Goal: Task Accomplishment & Management: Complete application form

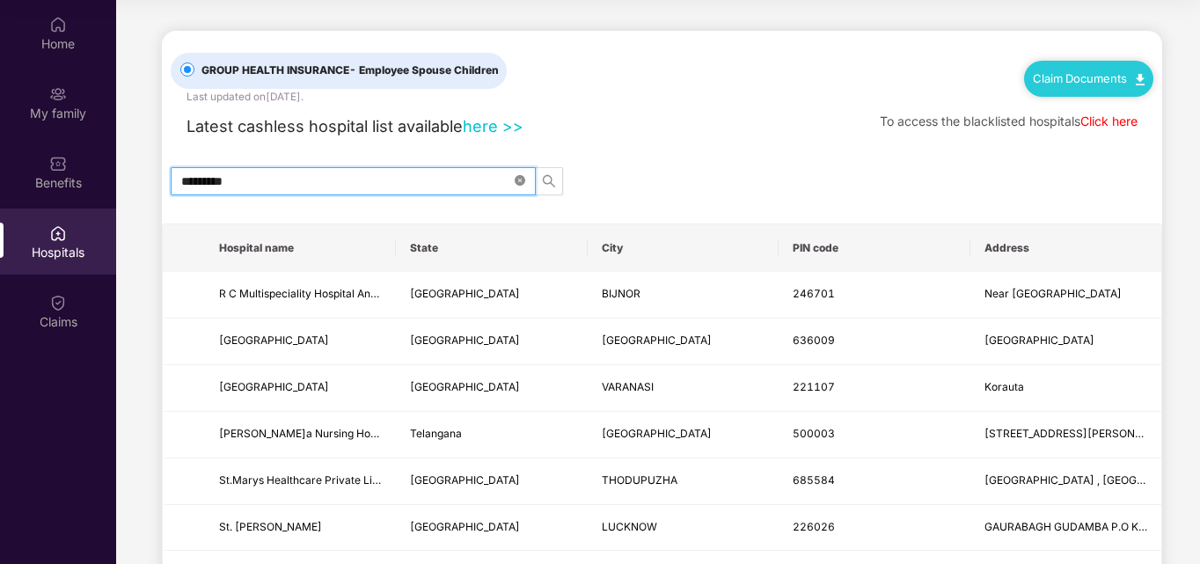
click at [515, 176] on icon "close-circle" at bounding box center [520, 180] width 11 height 11
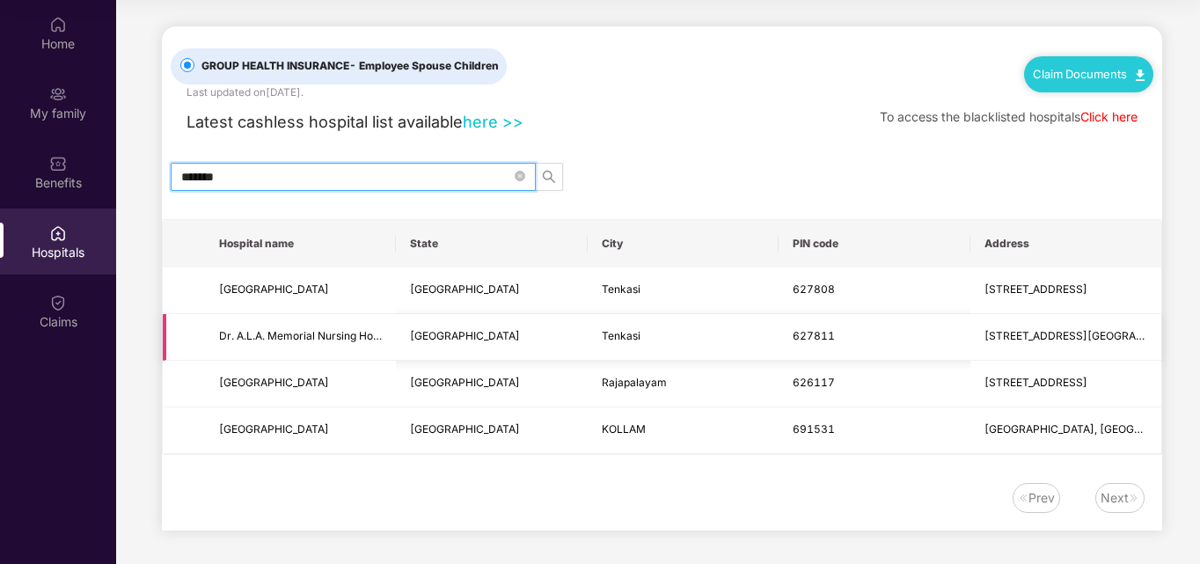
scroll to position [6, 0]
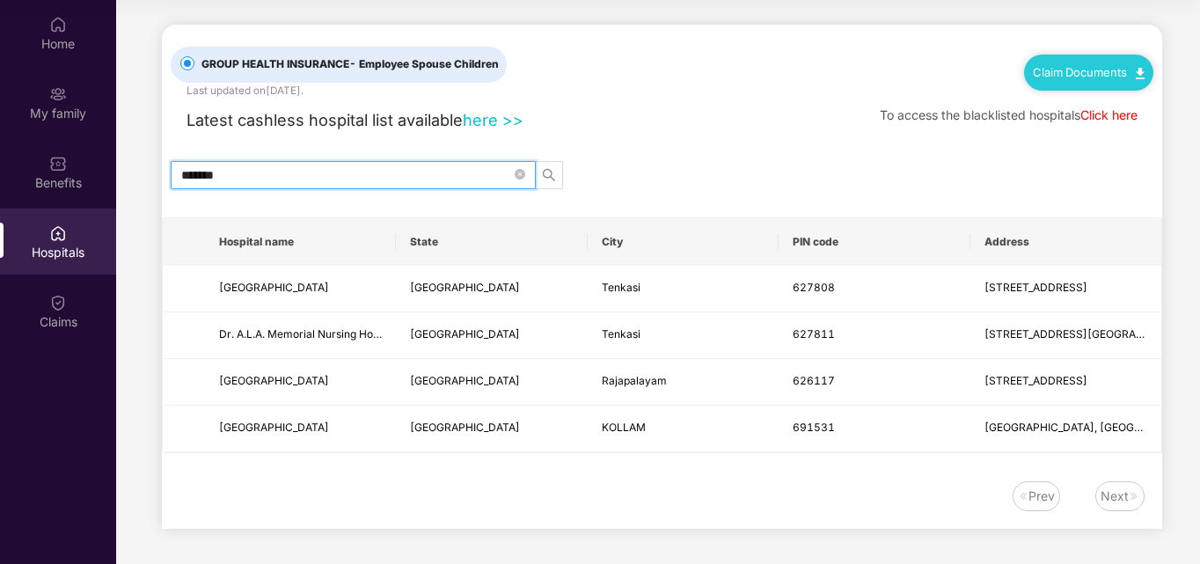
click at [1113, 499] on div "Next" at bounding box center [1114, 495] width 28 height 19
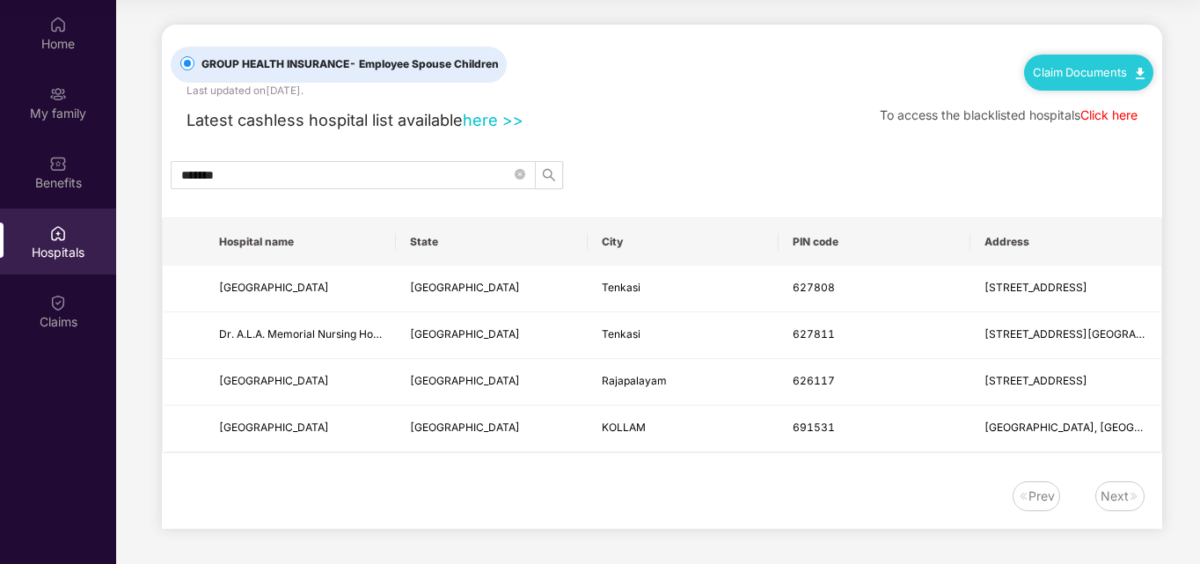
click at [1034, 501] on div "Prev" at bounding box center [1041, 495] width 26 height 19
click at [1111, 499] on div "Next" at bounding box center [1114, 495] width 28 height 19
click at [410, 179] on input "*******" at bounding box center [346, 174] width 330 height 19
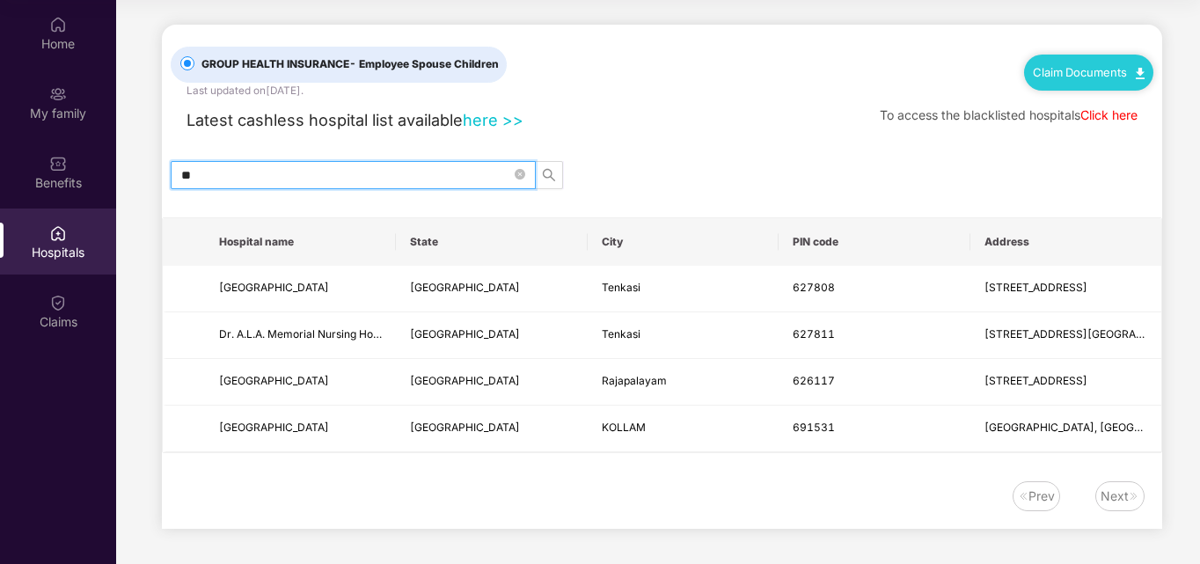
type input "*"
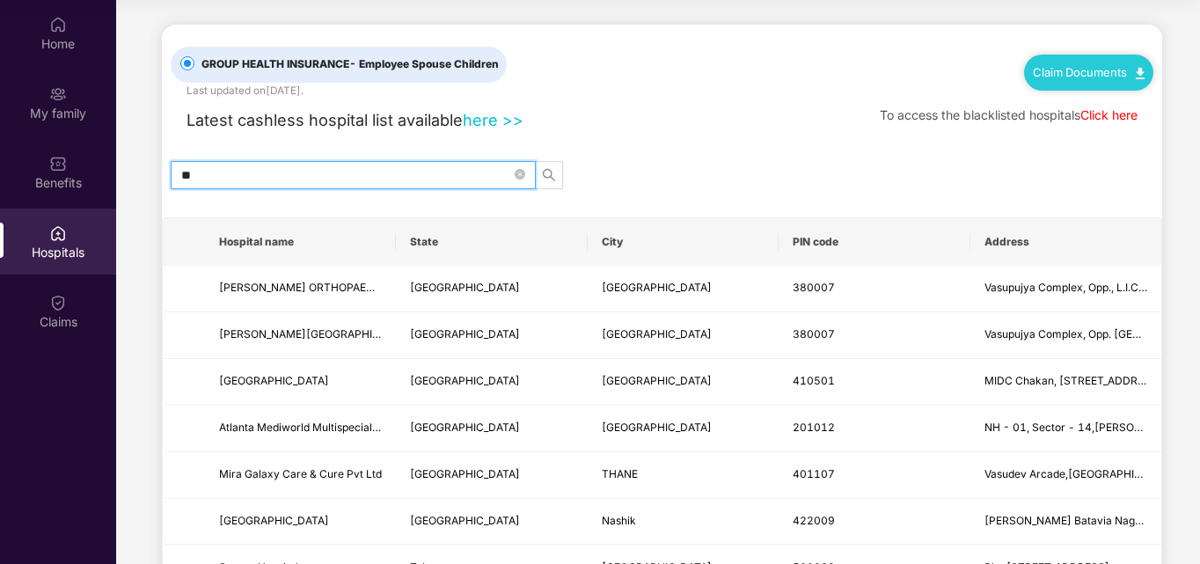
type input "*"
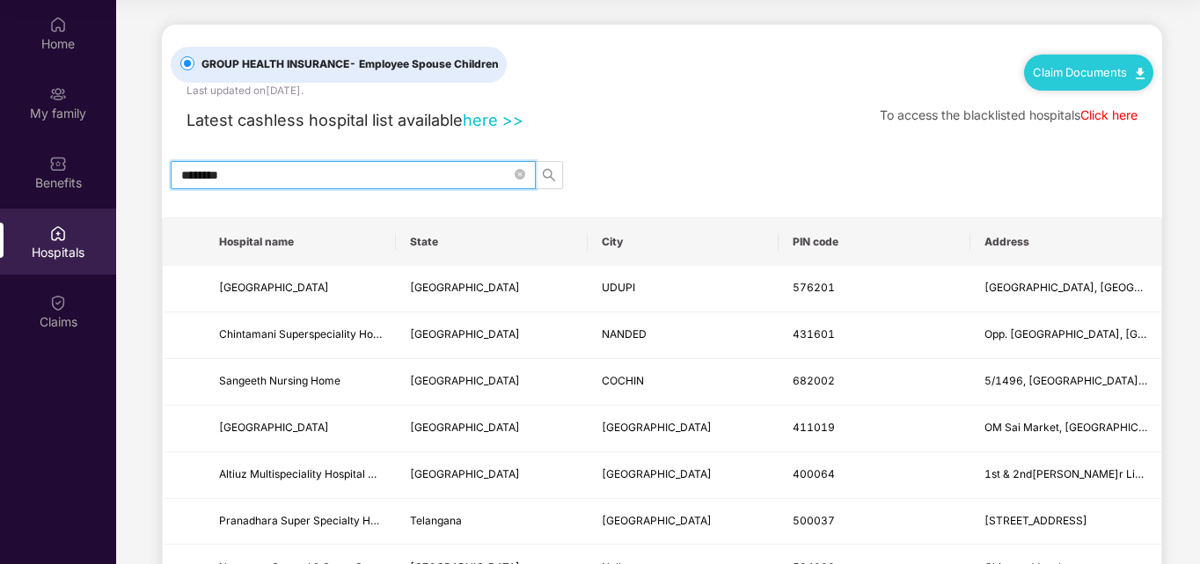
scroll to position [0, 0]
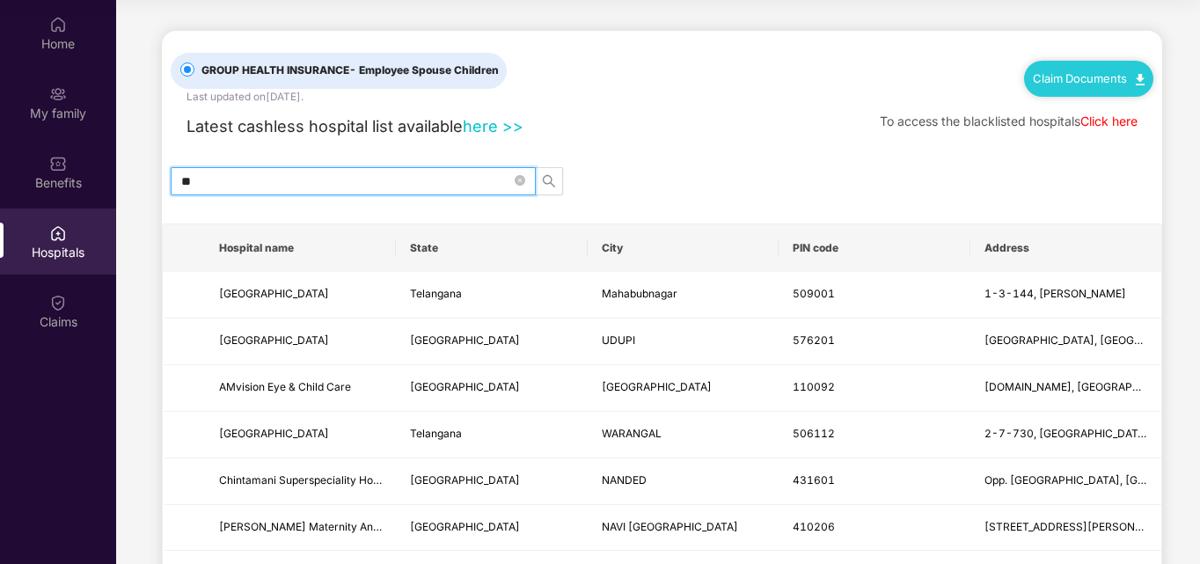
type input "*"
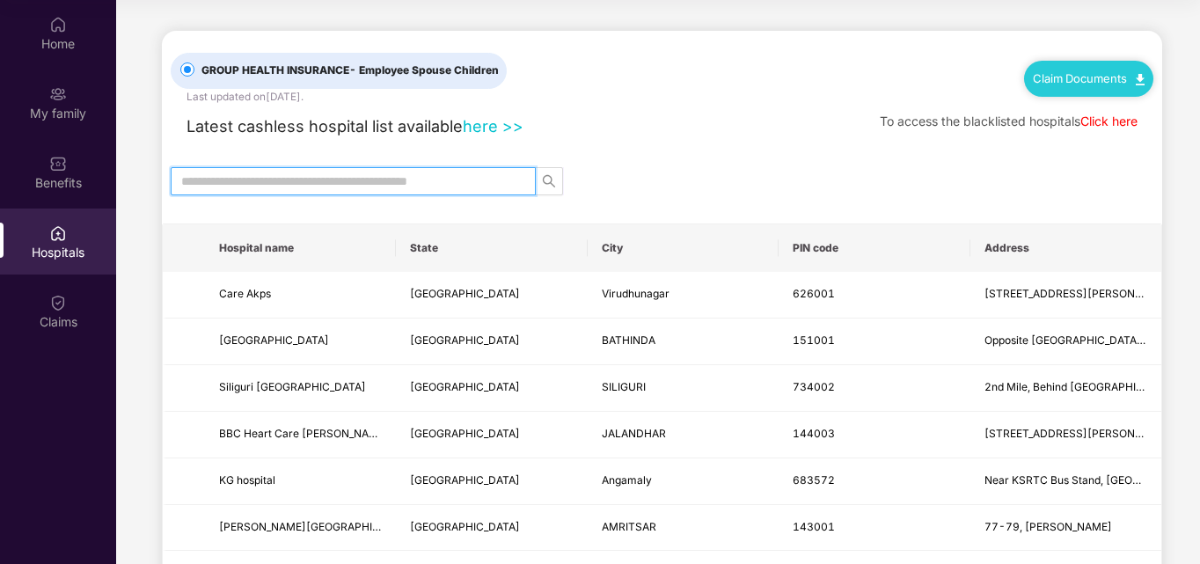
click at [508, 129] on link "here >>" at bounding box center [493, 125] width 61 height 19
click at [430, 179] on input "text" at bounding box center [346, 181] width 330 height 19
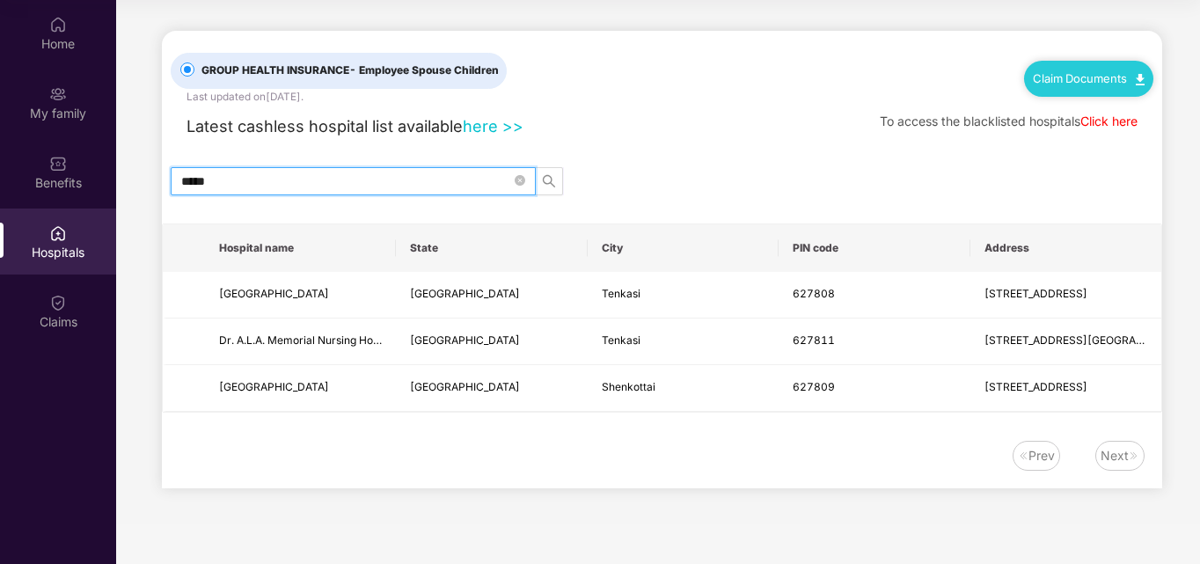
type input "******"
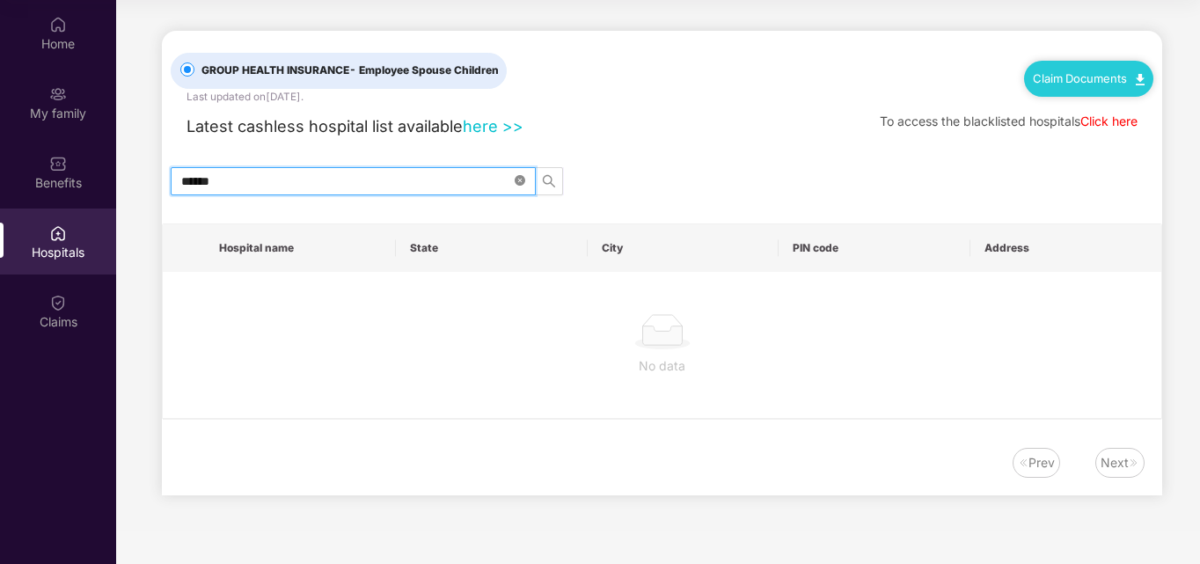
click at [521, 179] on icon "close-circle" at bounding box center [520, 180] width 11 height 11
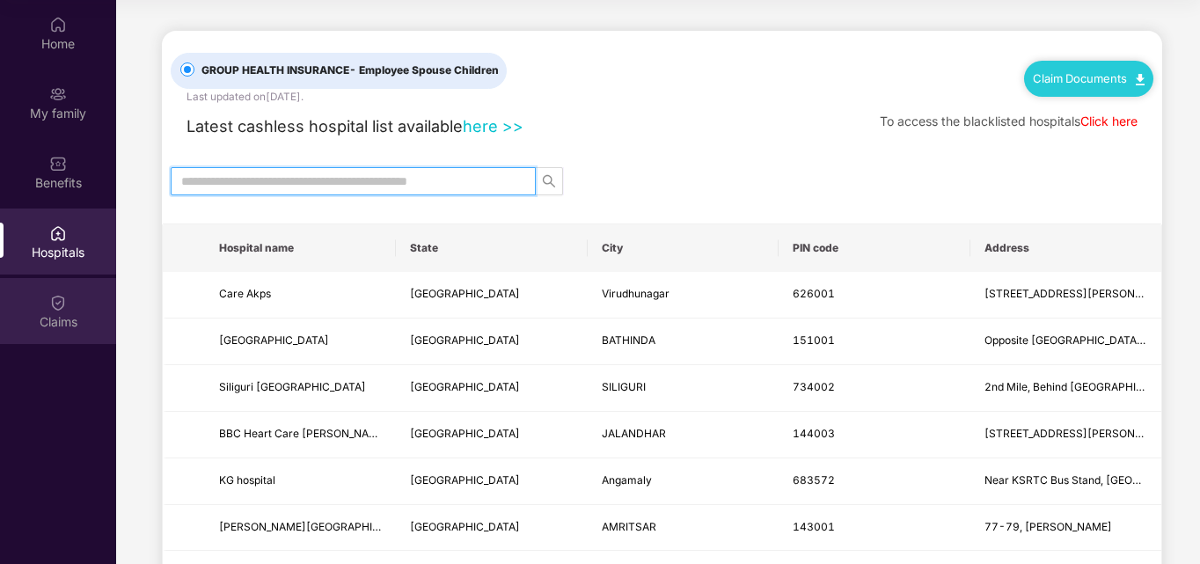
click at [63, 313] on div "Claims" at bounding box center [58, 322] width 116 height 18
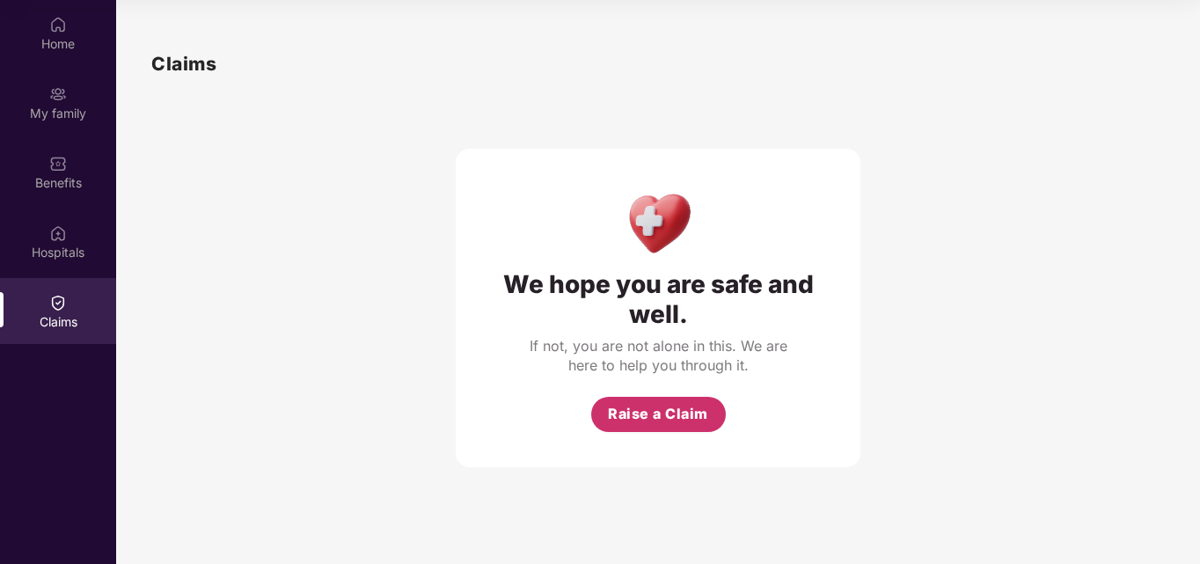
click at [679, 414] on span "Raise a Claim" at bounding box center [658, 414] width 100 height 22
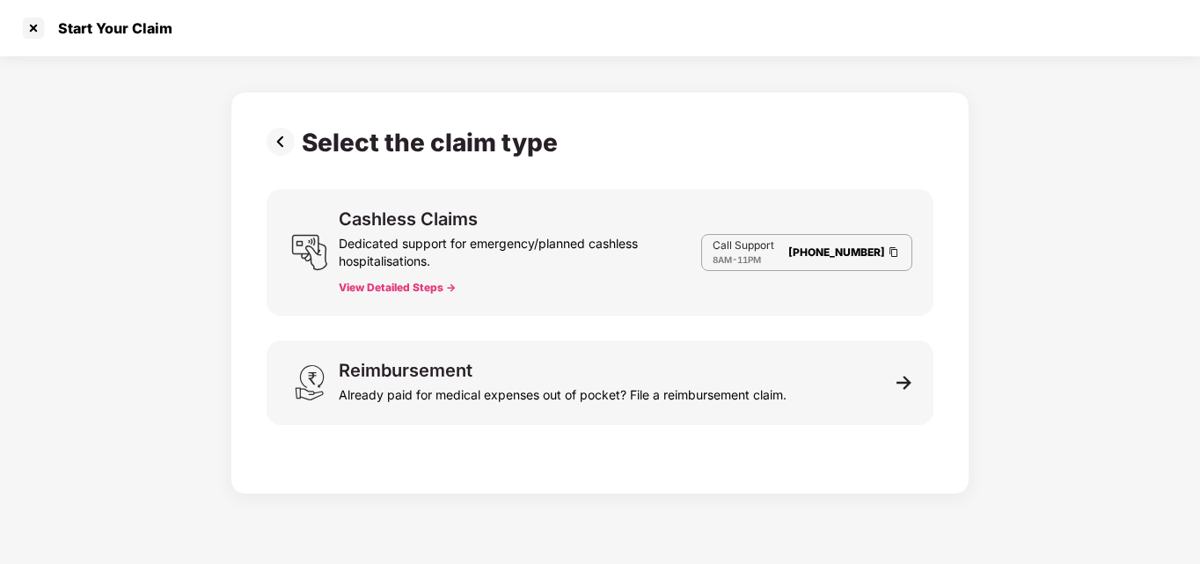
scroll to position [42, 0]
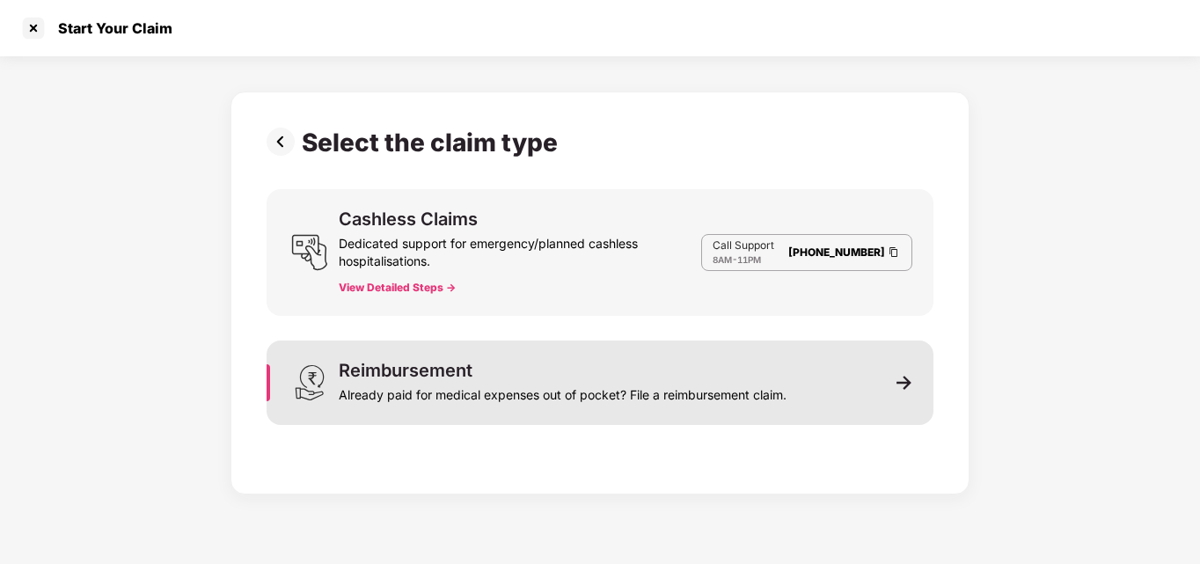
click at [903, 380] on img at bounding box center [904, 383] width 16 height 16
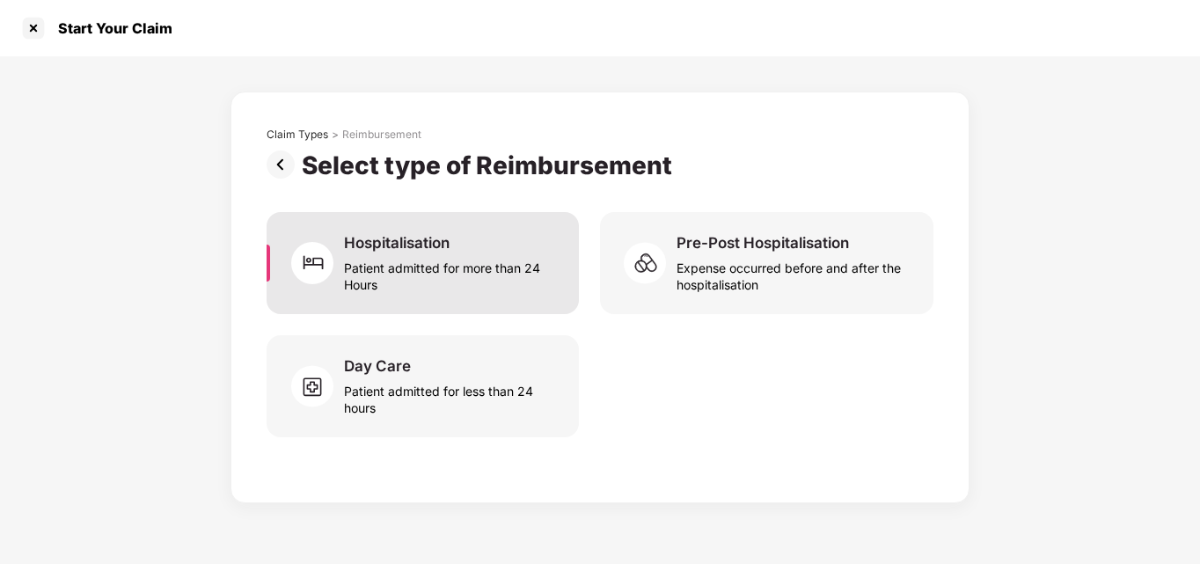
click at [484, 272] on div "Patient admitted for more than 24 Hours" at bounding box center [451, 272] width 214 height 40
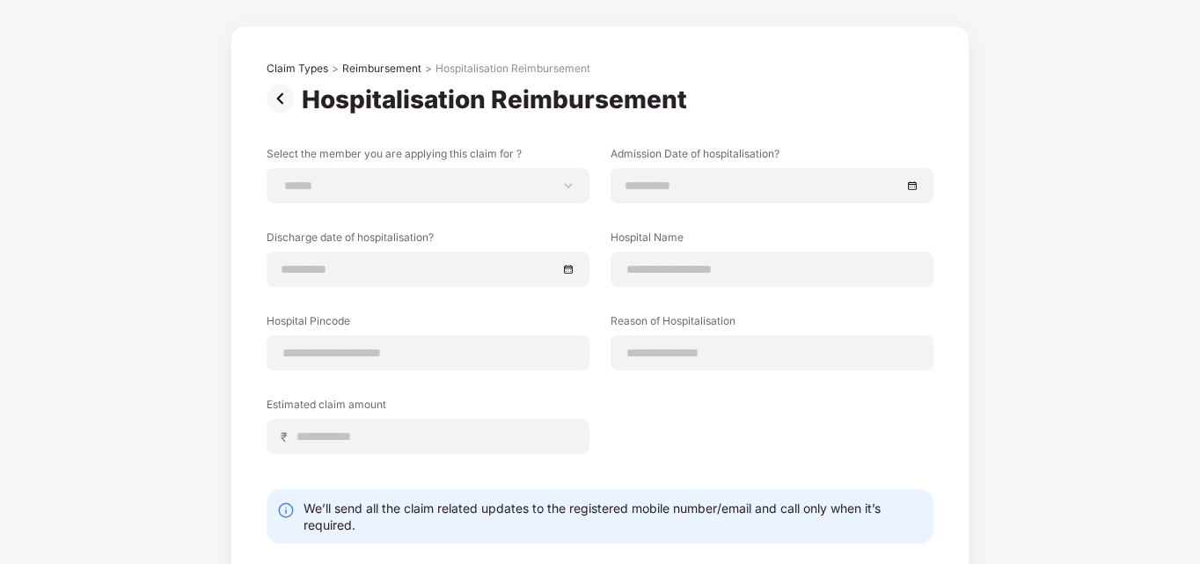
scroll to position [154, 0]
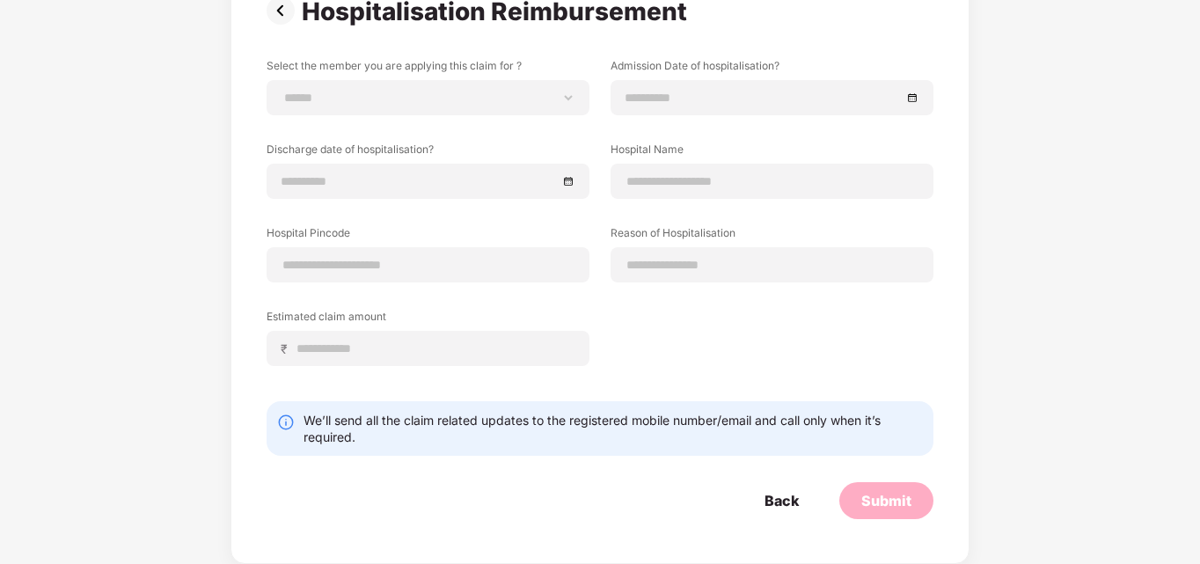
click at [286, 11] on img at bounding box center [284, 10] width 35 height 28
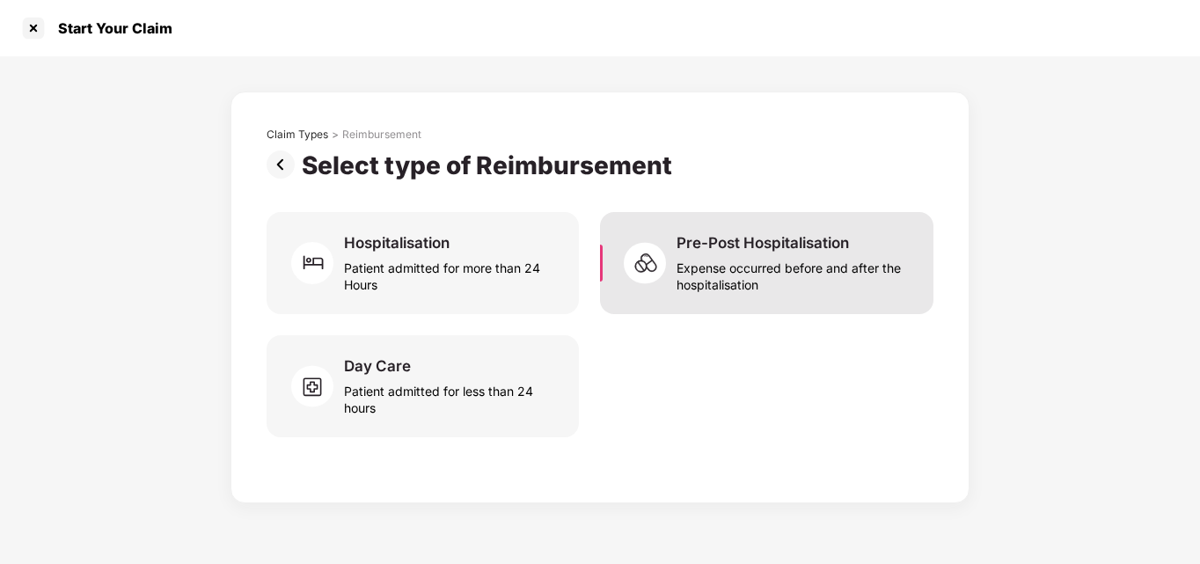
click at [753, 288] on div "Expense occurred before and after the hospitalisation" at bounding box center [794, 272] width 236 height 40
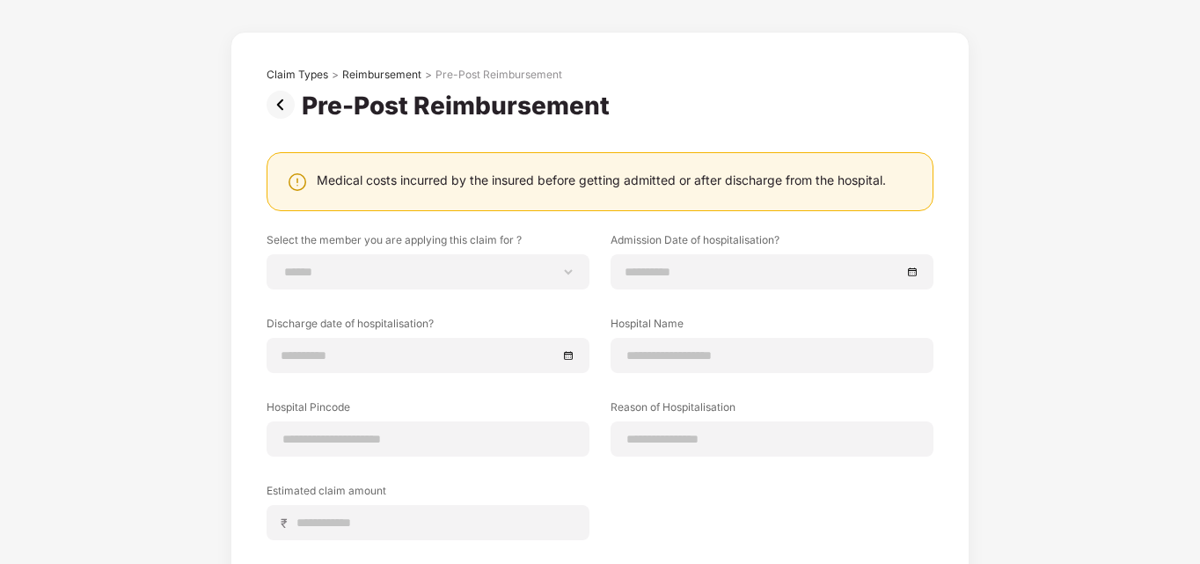
scroll to position [58, 0]
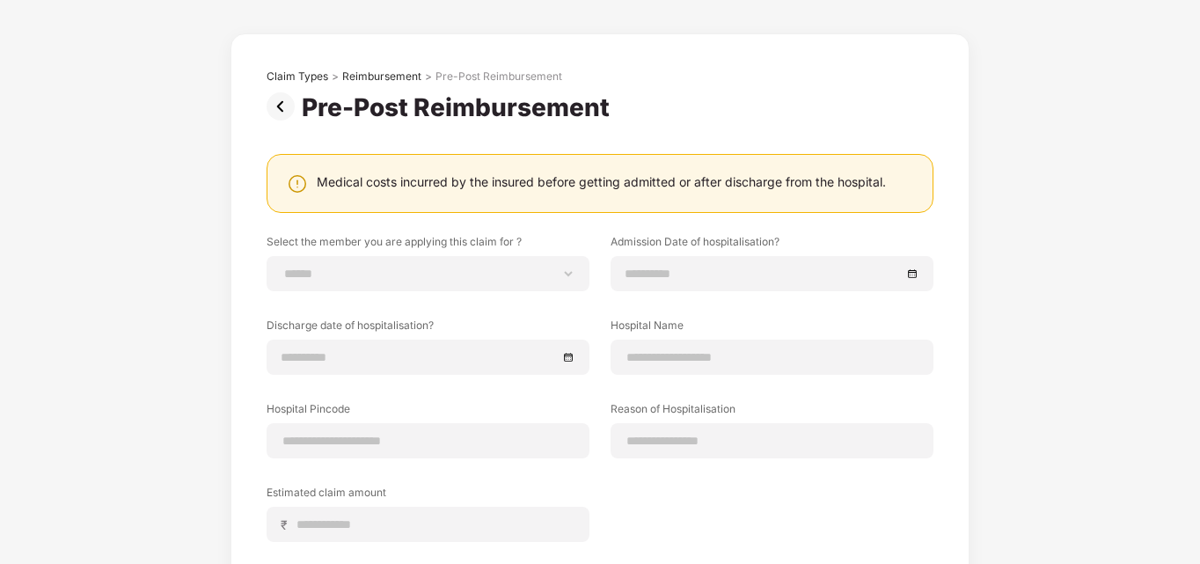
click at [276, 105] on img at bounding box center [284, 106] width 35 height 28
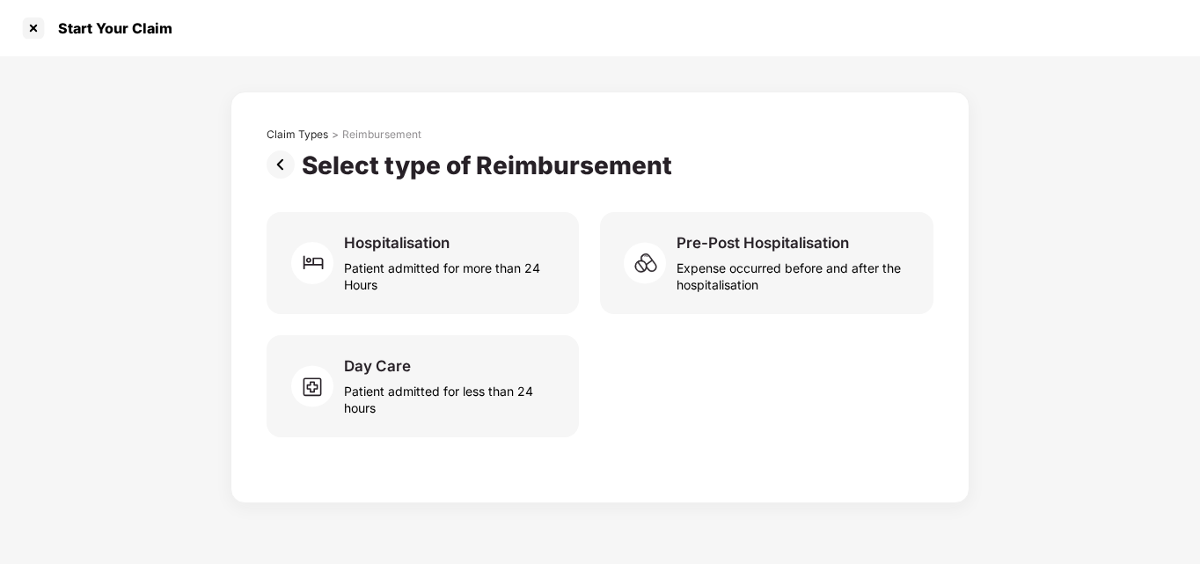
scroll to position [0, 0]
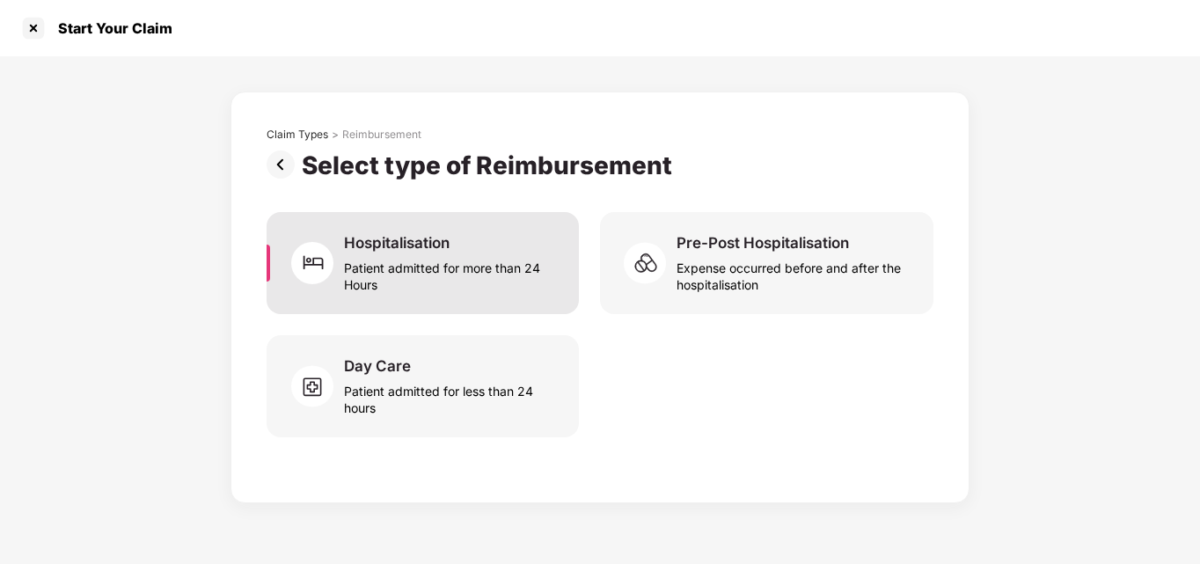
click at [397, 267] on div "Patient admitted for more than 24 Hours" at bounding box center [451, 272] width 214 height 40
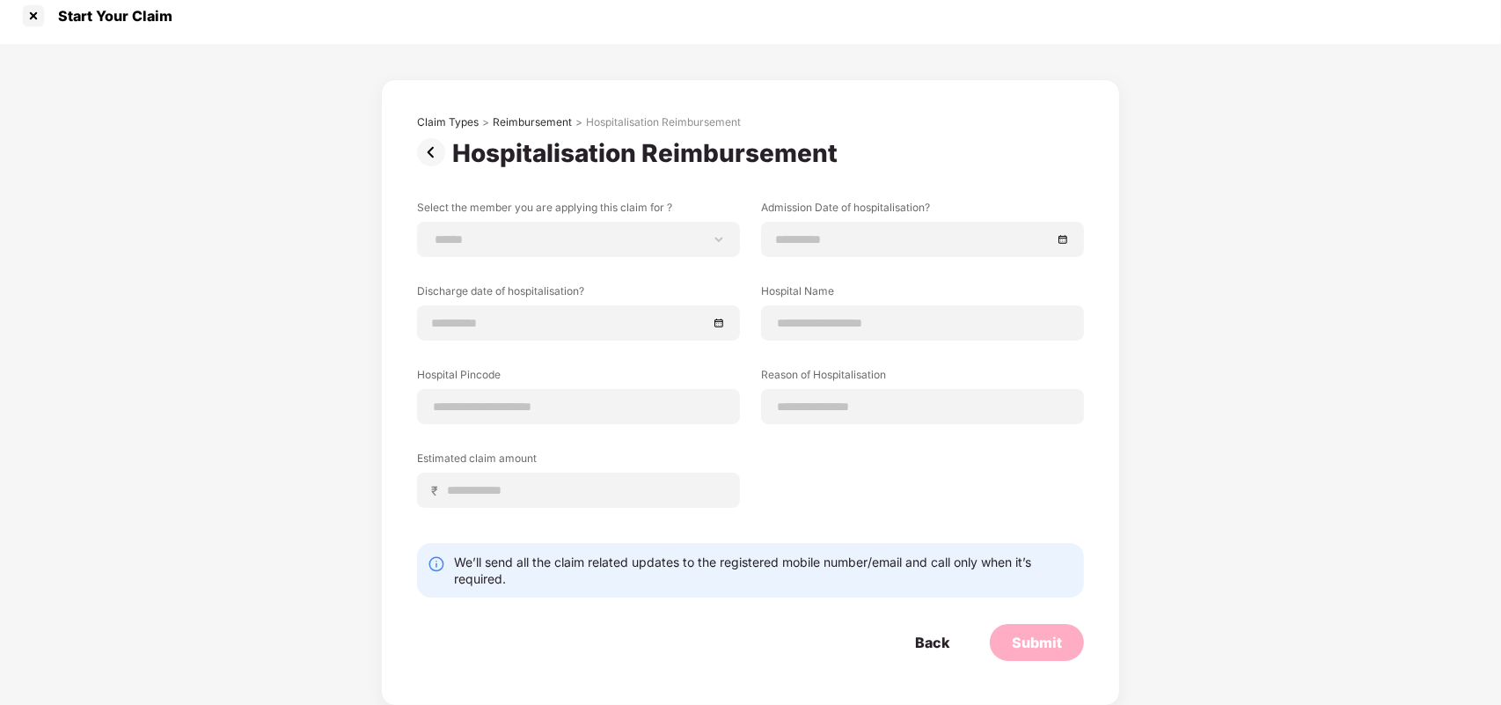
scroll to position [13, 0]
click at [815, 326] on input at bounding box center [922, 323] width 293 height 18
click at [433, 119] on div "Claim Types" at bounding box center [448, 122] width 62 height 14
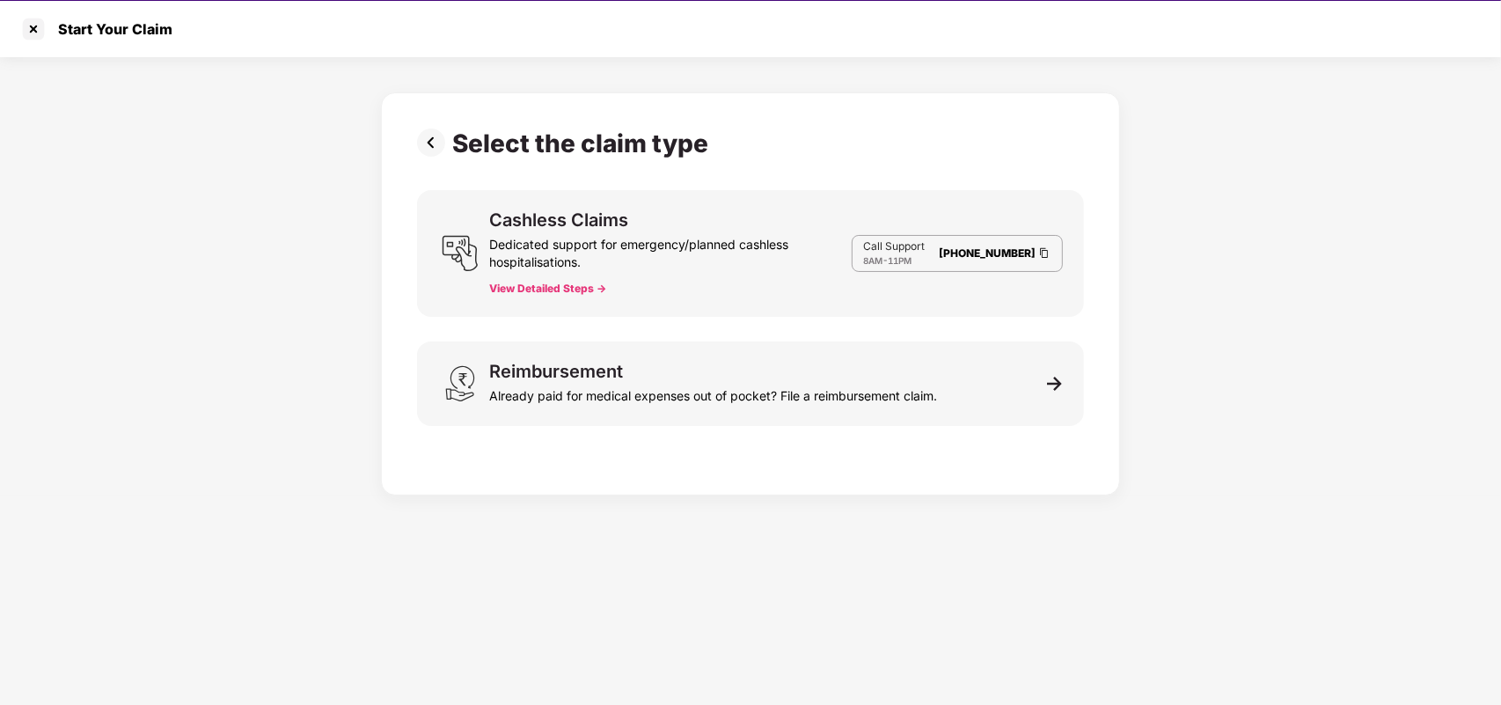
scroll to position [0, 0]
click at [555, 287] on button "View Detailed Steps ->" at bounding box center [547, 288] width 117 height 14
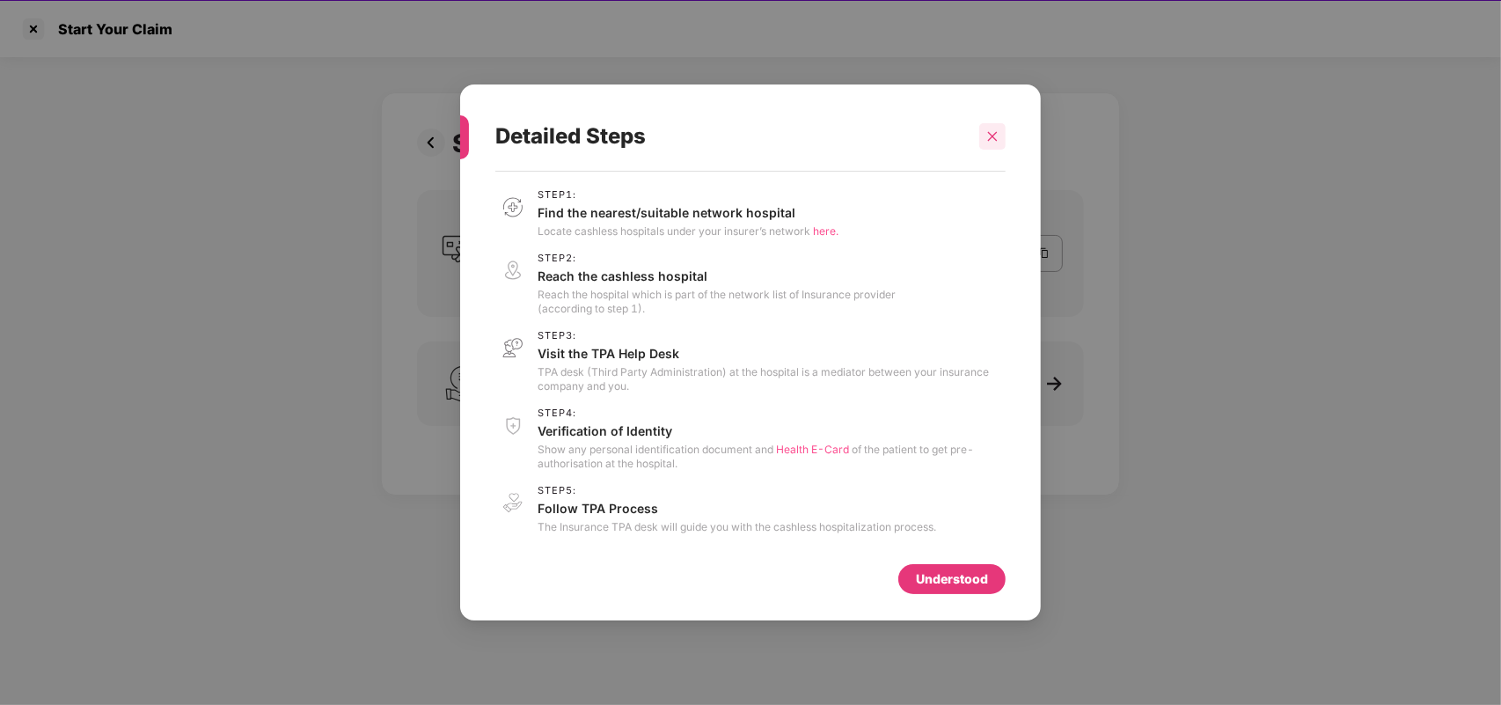
click at [1003, 133] on div at bounding box center [992, 136] width 26 height 26
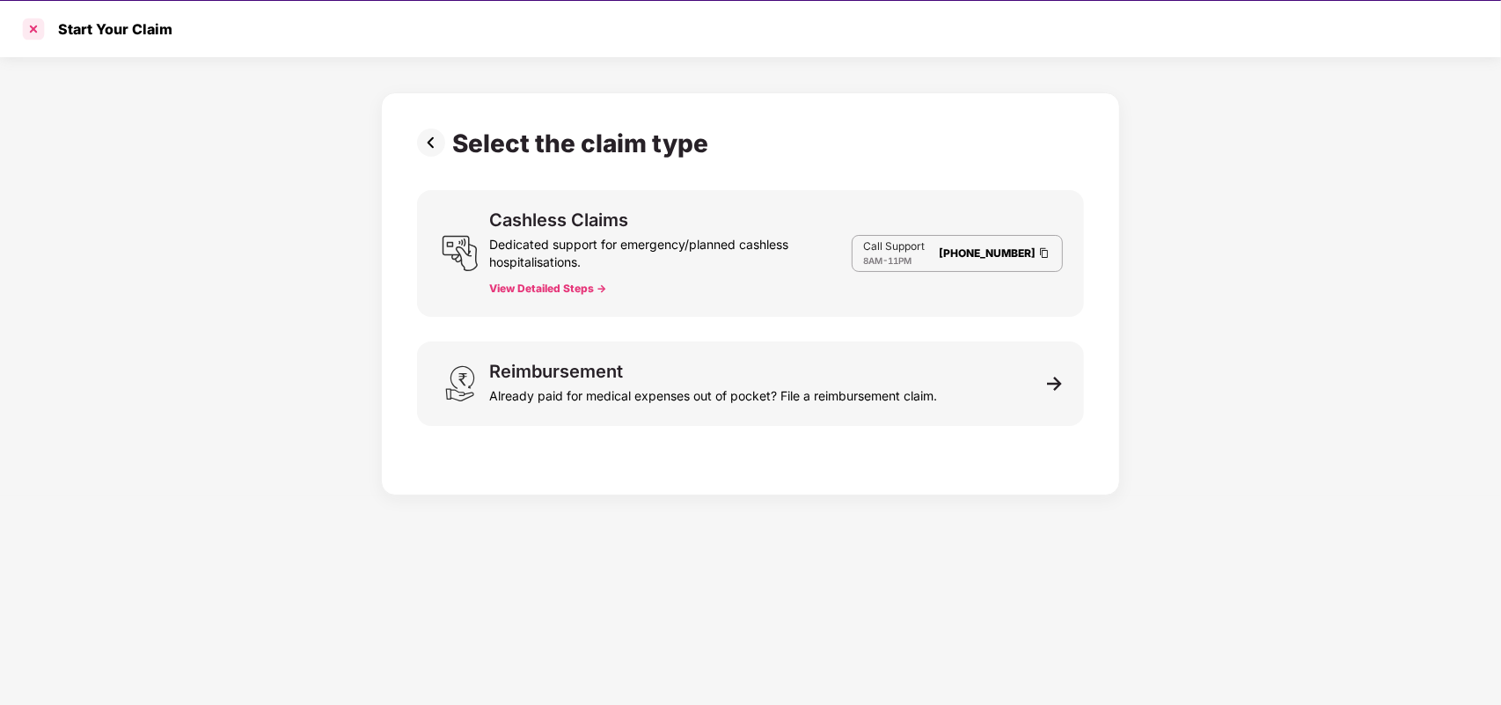
click at [38, 27] on div at bounding box center [33, 29] width 28 height 28
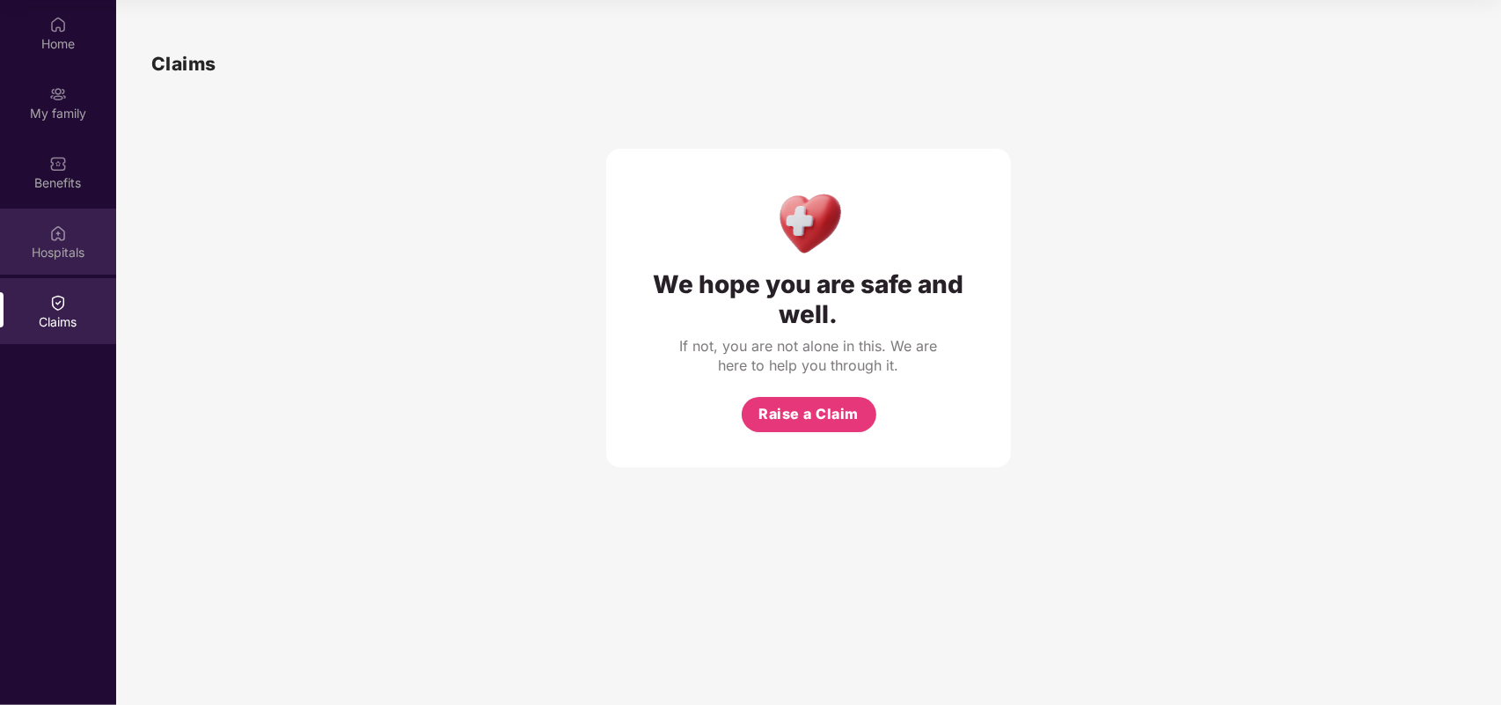
click at [57, 234] on img at bounding box center [58, 233] width 18 height 18
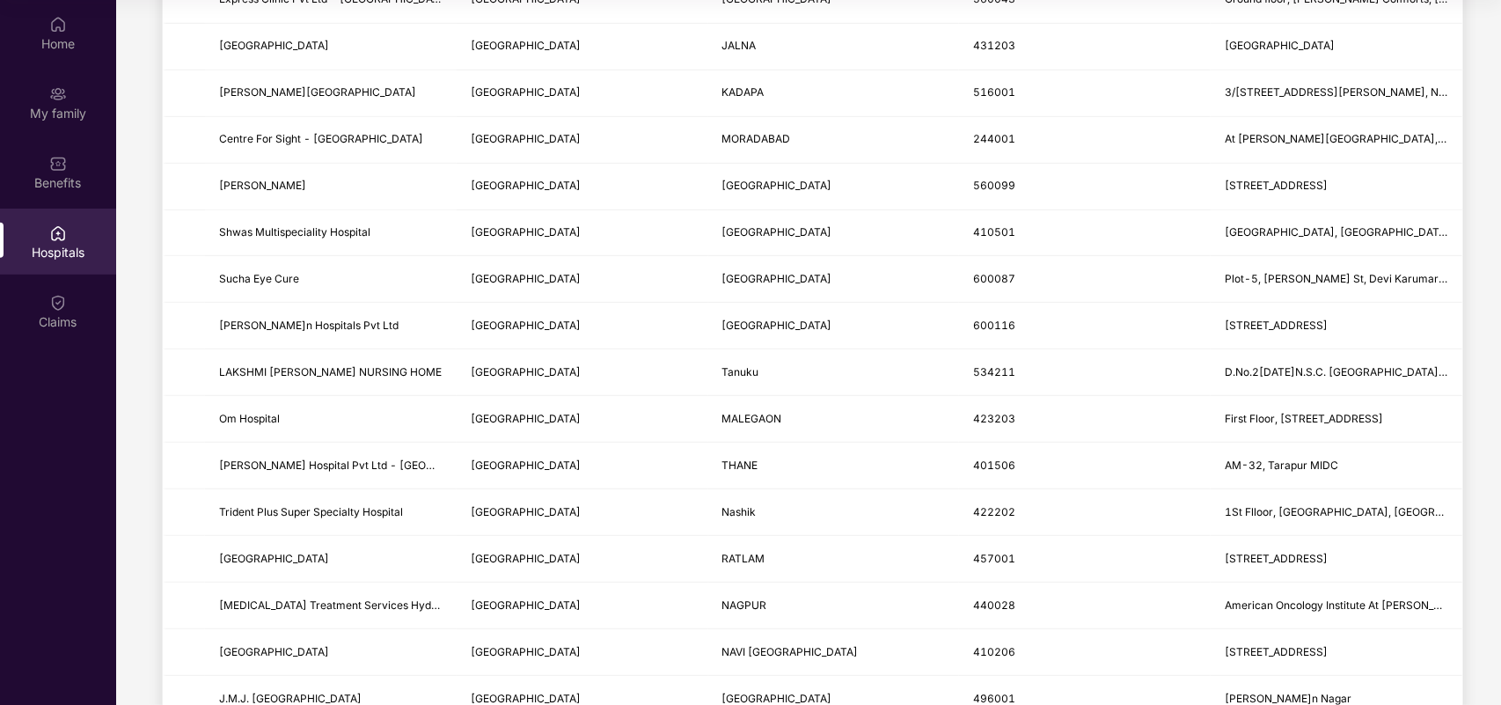
scroll to position [0, 0]
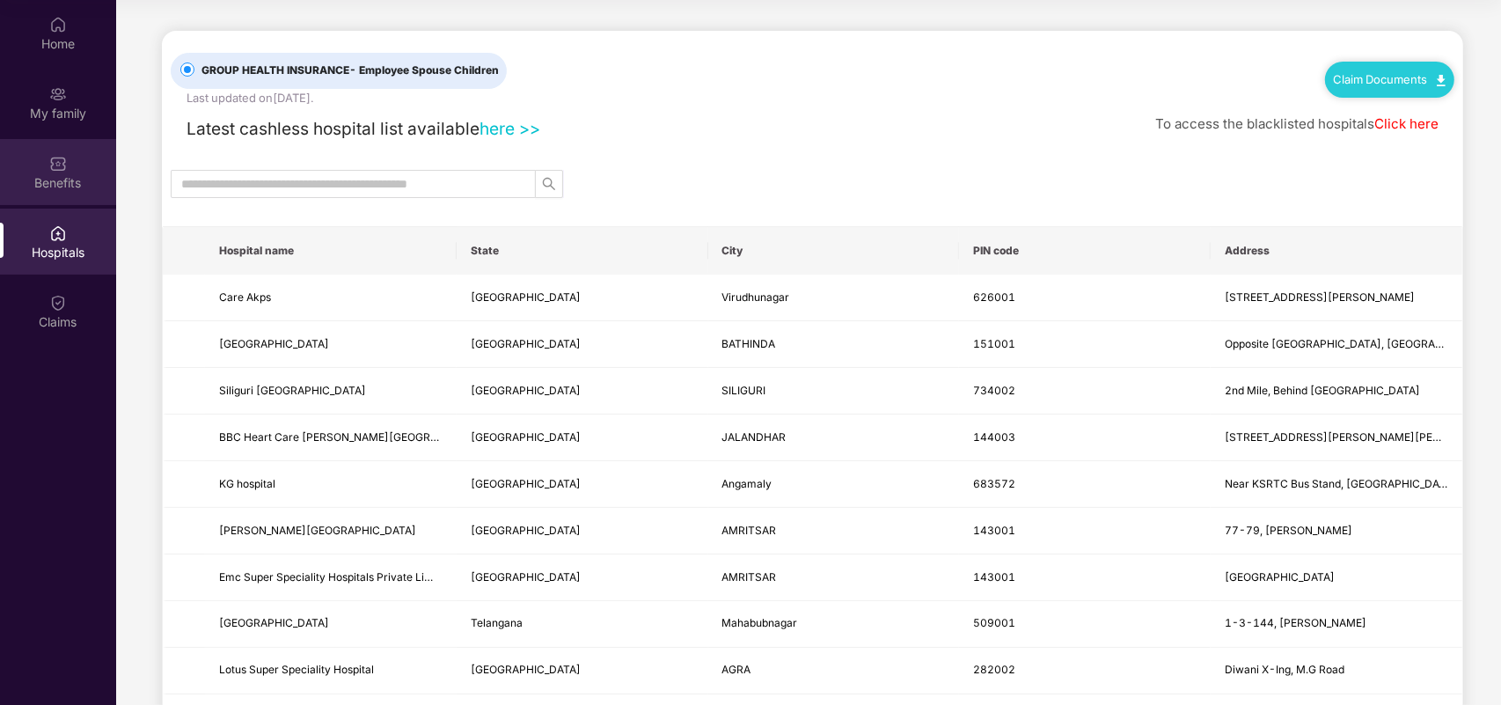
click at [75, 178] on div "Benefits" at bounding box center [58, 183] width 116 height 18
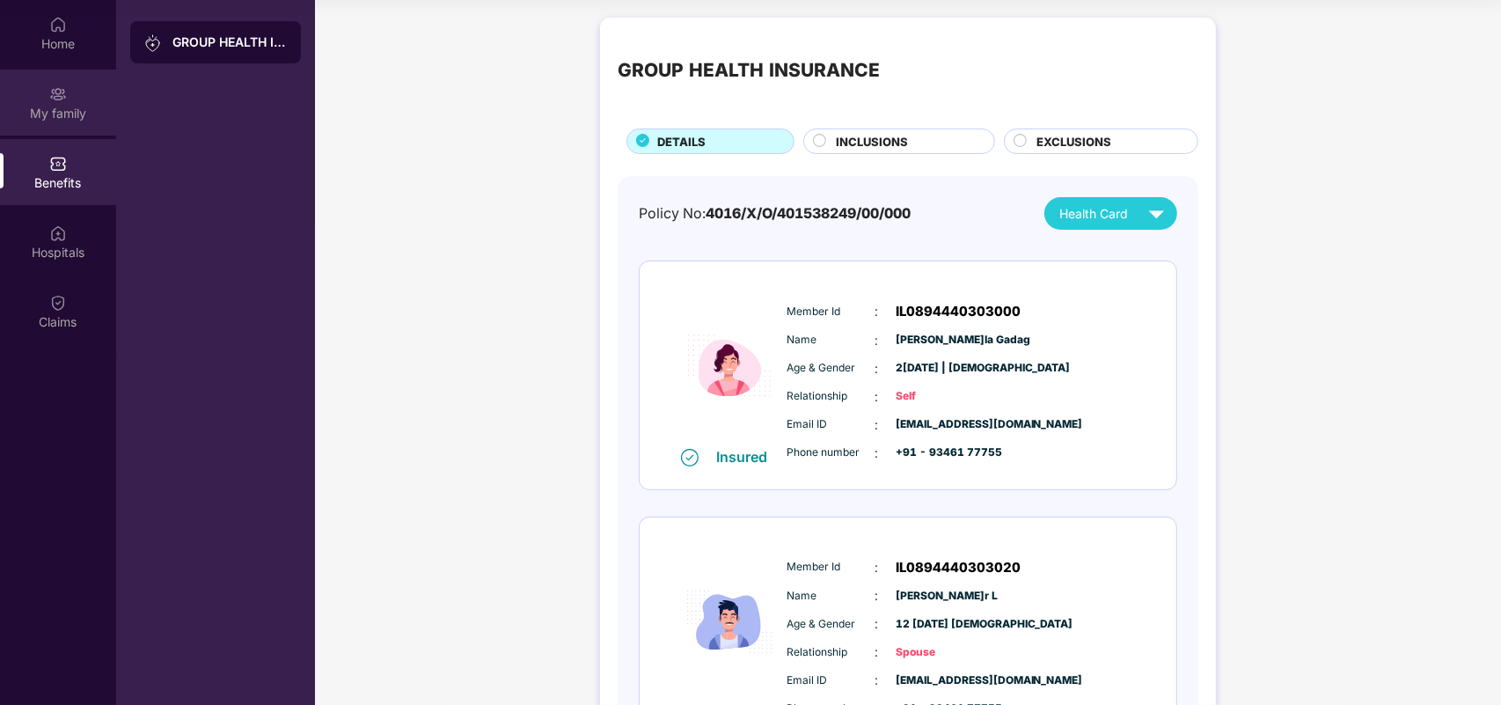
click at [54, 95] on img at bounding box center [58, 94] width 18 height 18
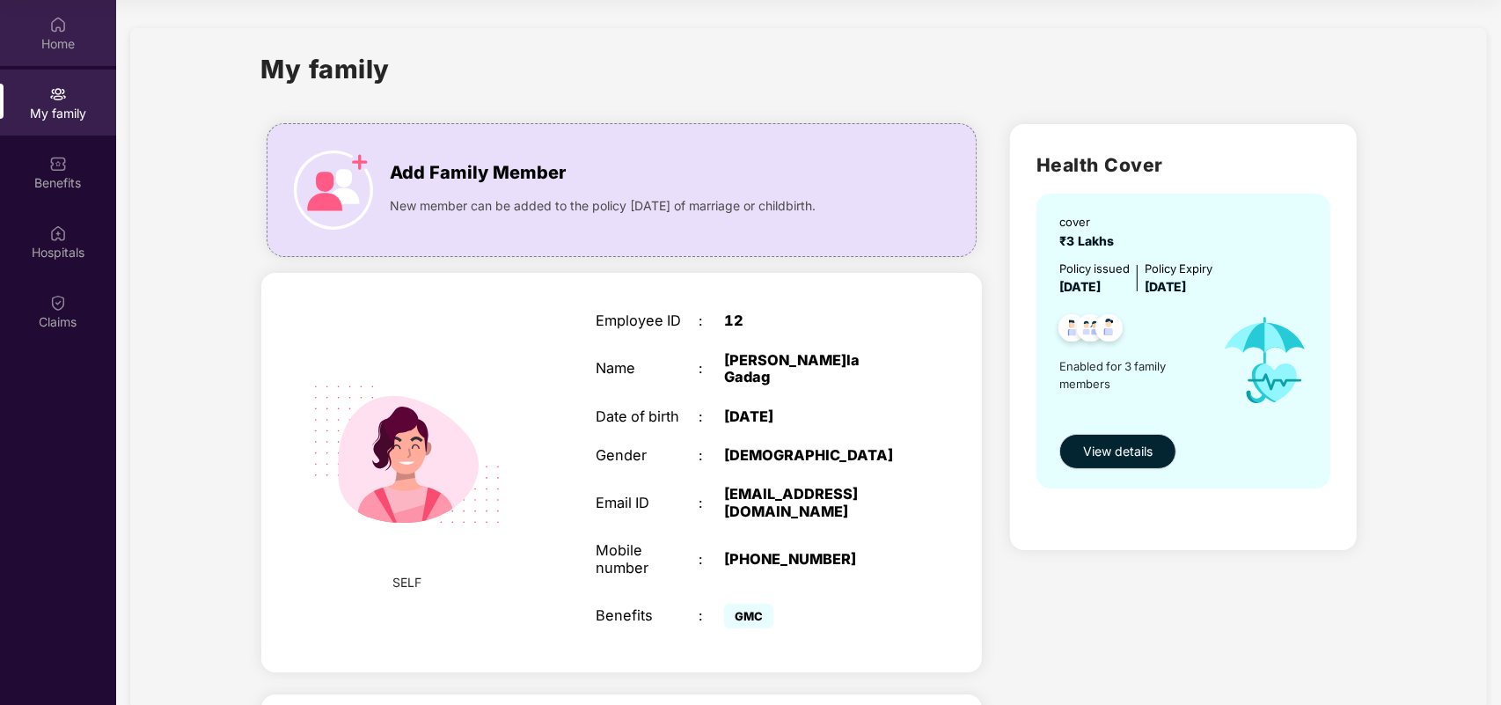
click at [62, 28] on img at bounding box center [58, 25] width 18 height 18
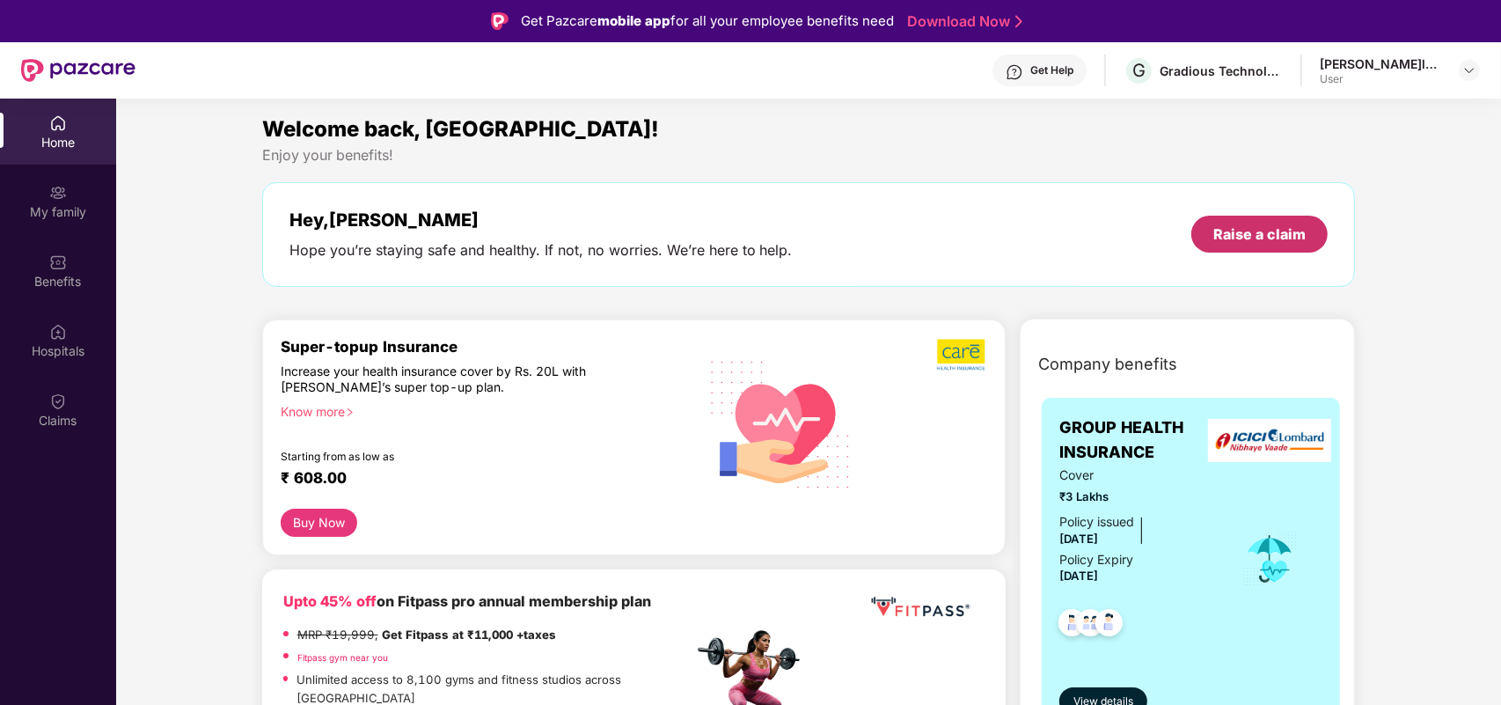
click at [1199, 229] on div "Raise a claim" at bounding box center [1259, 233] width 92 height 19
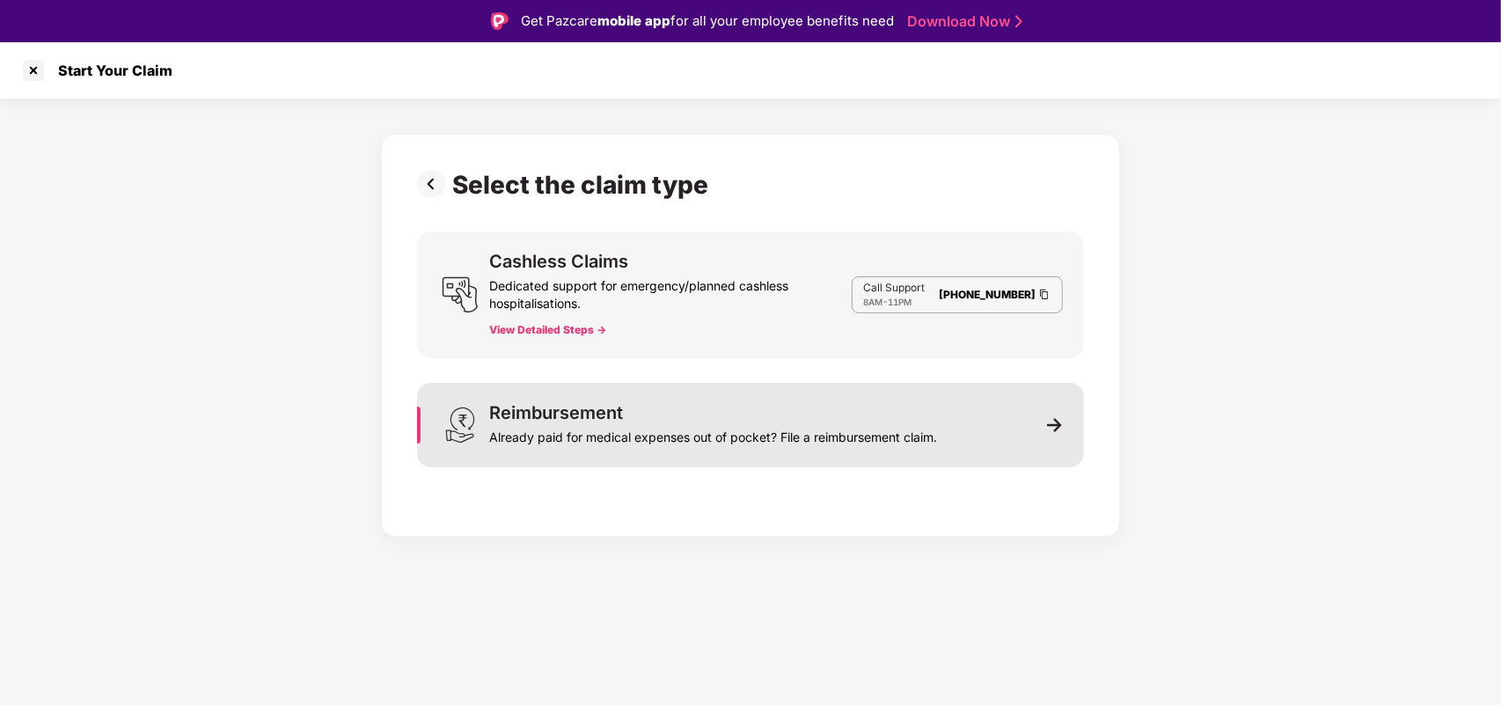
click at [1031, 413] on div "Reimbursement Already paid for medical expenses out of pocket? File a reimburse…" at bounding box center [750, 425] width 667 height 84
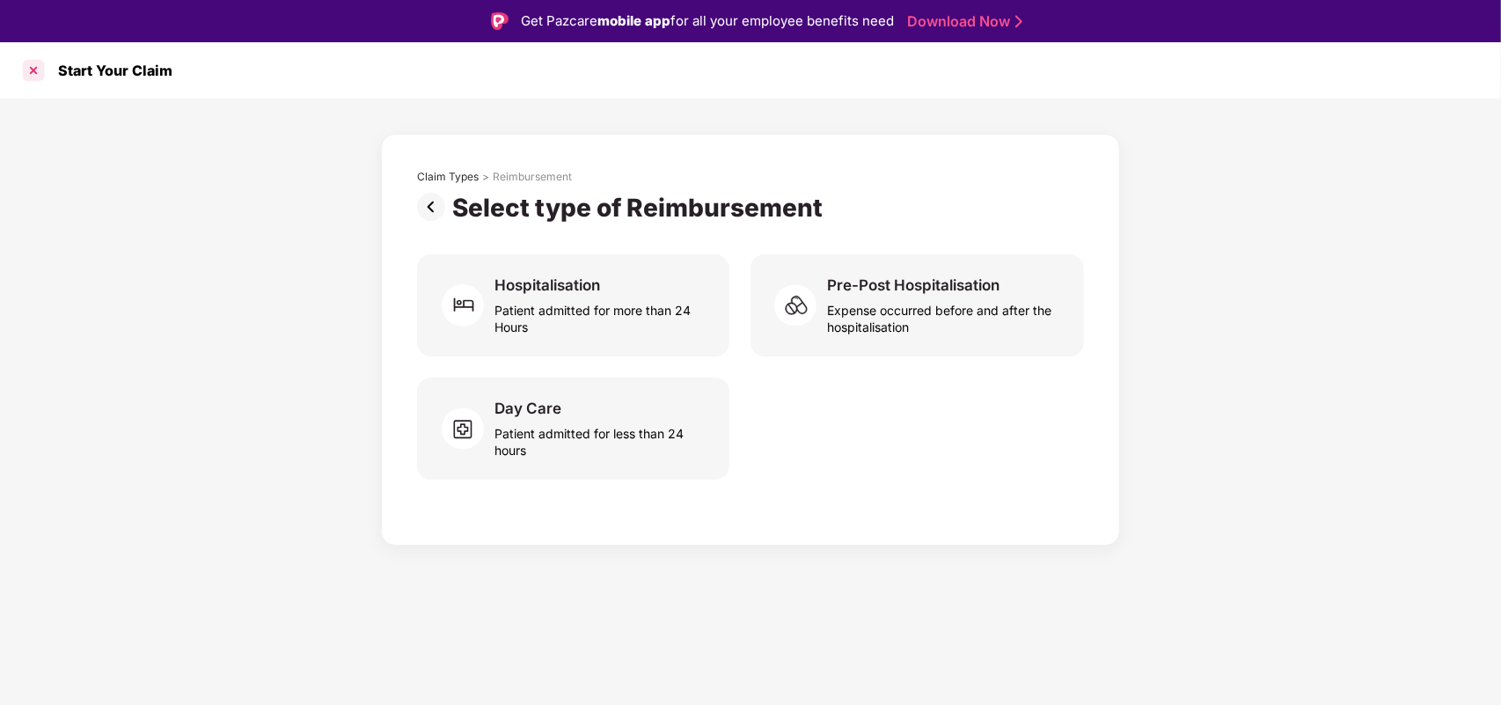
click at [31, 70] on div at bounding box center [33, 70] width 28 height 28
